Goal: Find specific page/section: Find specific page/section

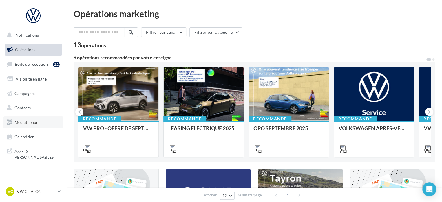
click at [28, 125] on link "Médiathèque" at bounding box center [33, 122] width 60 height 12
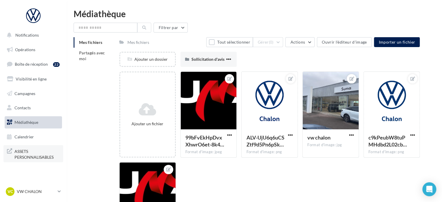
click at [27, 151] on span "ASSETS PERSONNALISABLES" at bounding box center [36, 153] width 45 height 12
click at [35, 156] on span "ASSETS PERSONNALISABLES" at bounding box center [36, 153] width 45 height 12
